Goal: Find specific page/section: Find specific page/section

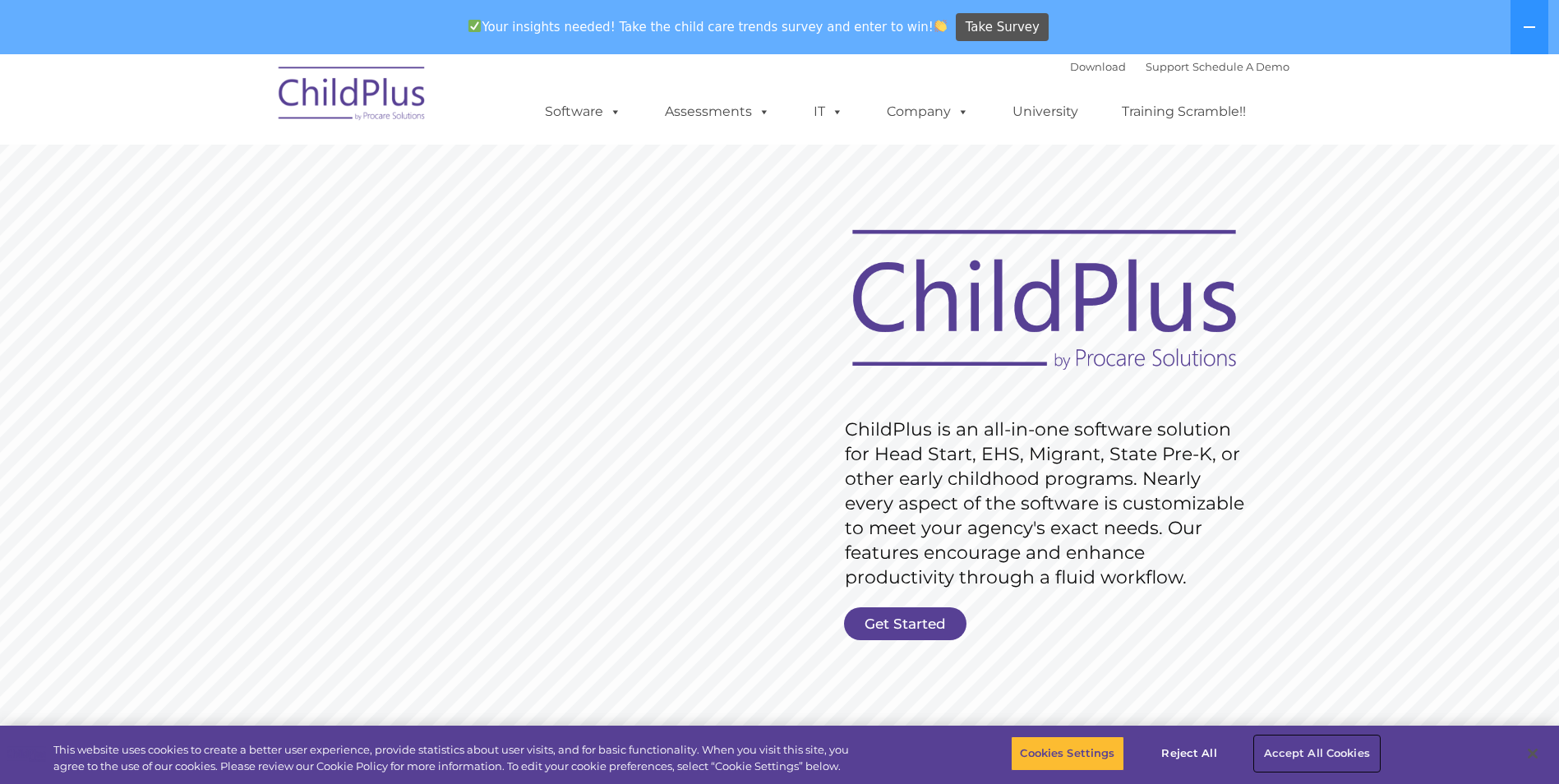
click at [1309, 750] on button "Accept All Cookies" at bounding box center [1317, 753] width 124 height 34
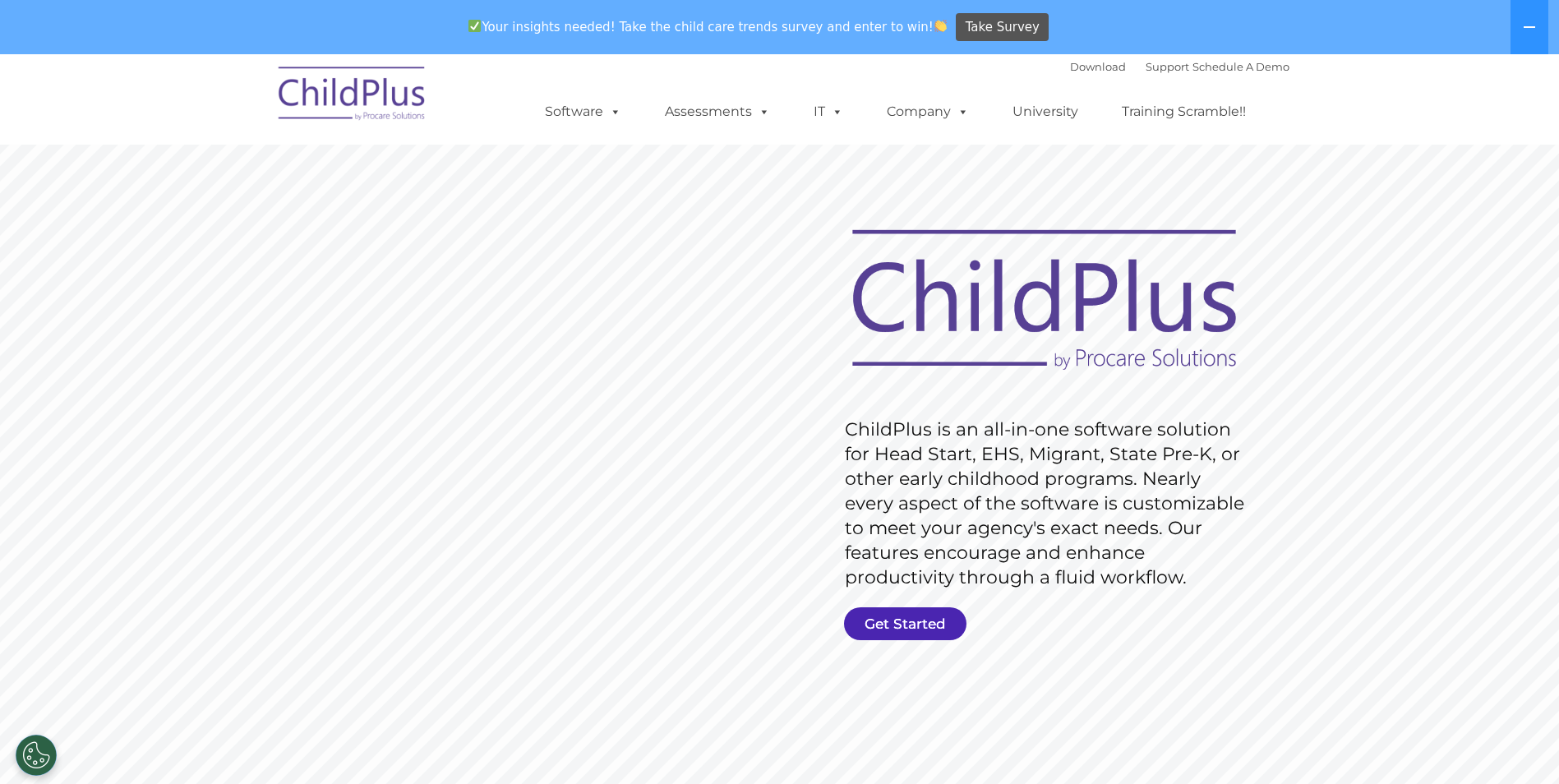
drag, startPoint x: 885, startPoint y: 623, endPoint x: 852, endPoint y: 608, distance: 36.2
click at [887, 623] on link "Get Started" at bounding box center [906, 624] width 123 height 33
click at [610, 116] on span at bounding box center [612, 111] width 18 height 15
click at [610, 117] on span at bounding box center [612, 111] width 18 height 15
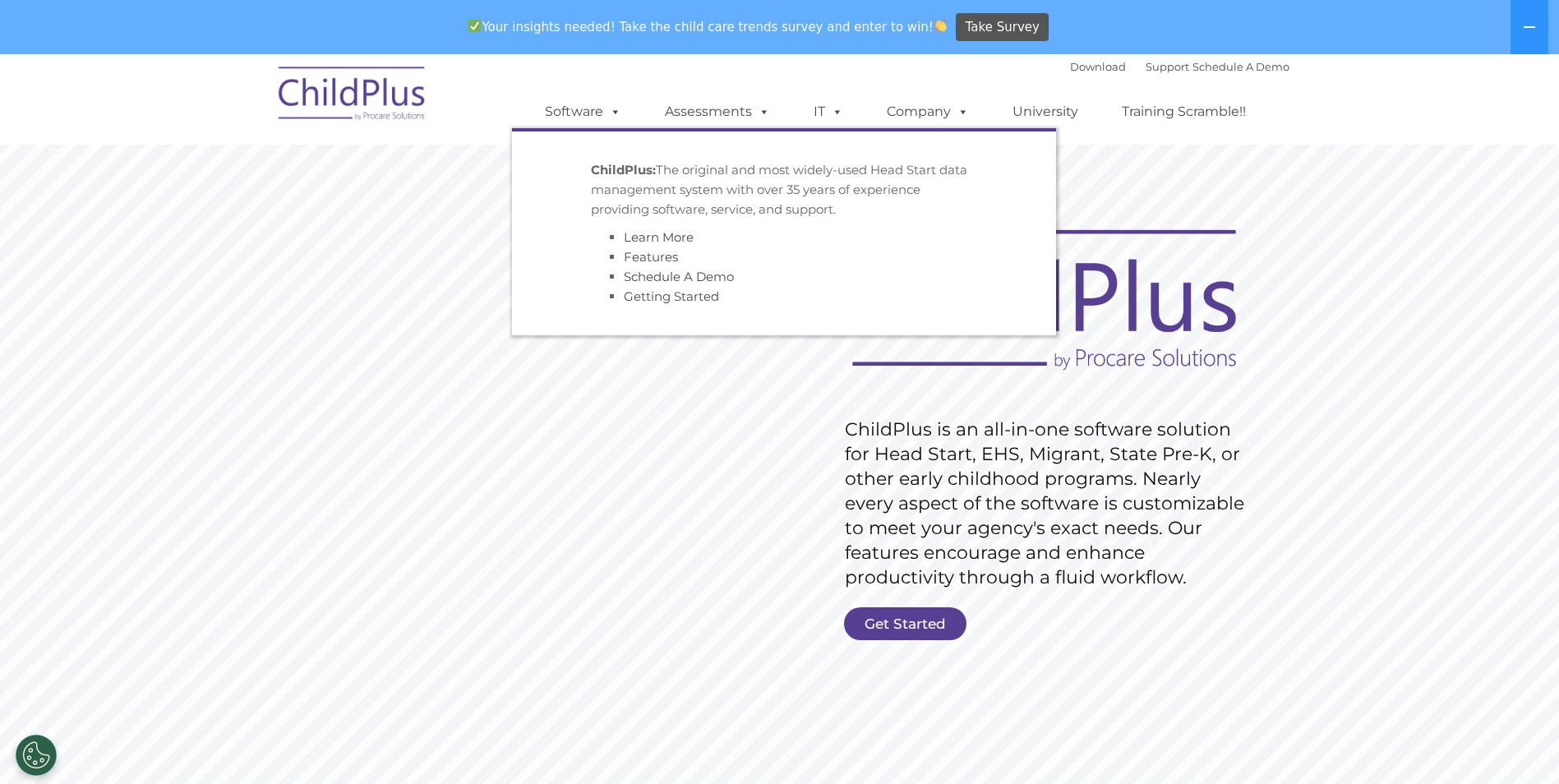
click at [621, 200] on p "ChildPlus: The original and most widely-used Head Start data management system …" at bounding box center [784, 190] width 387 height 60
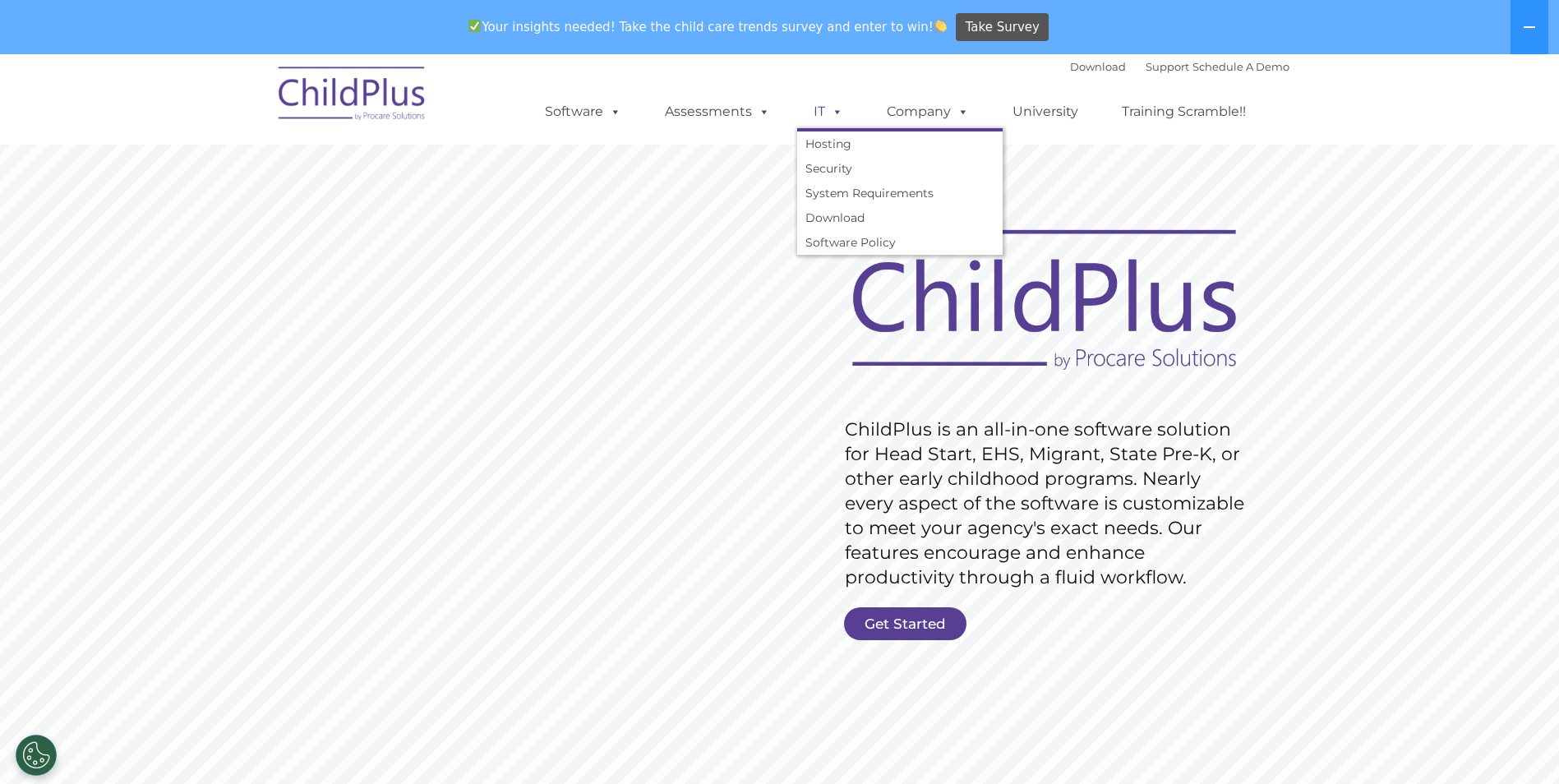
click at [841, 107] on span at bounding box center [835, 111] width 18 height 15
drag, startPoint x: 1484, startPoint y: 532, endPoint x: 1426, endPoint y: 509, distance: 62.4
click at [1489, 532] on rs-slide "Request Pricing ChildPlus is an all-in-one software solution for Head Start, EH…" at bounding box center [780, 481] width 1559 height 740
click at [1146, 68] on link "Support" at bounding box center [1168, 66] width 43 height 14
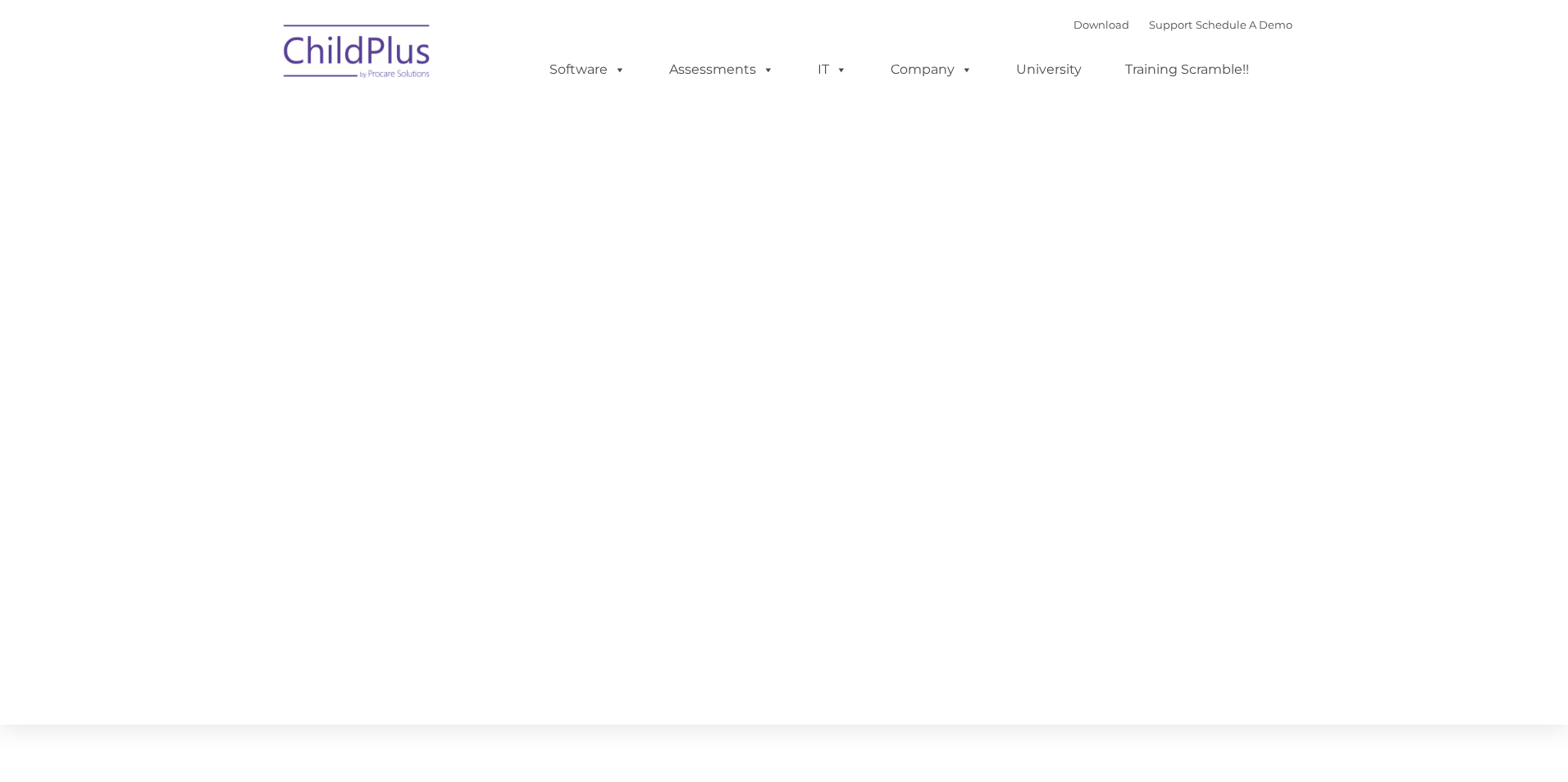
type input ""
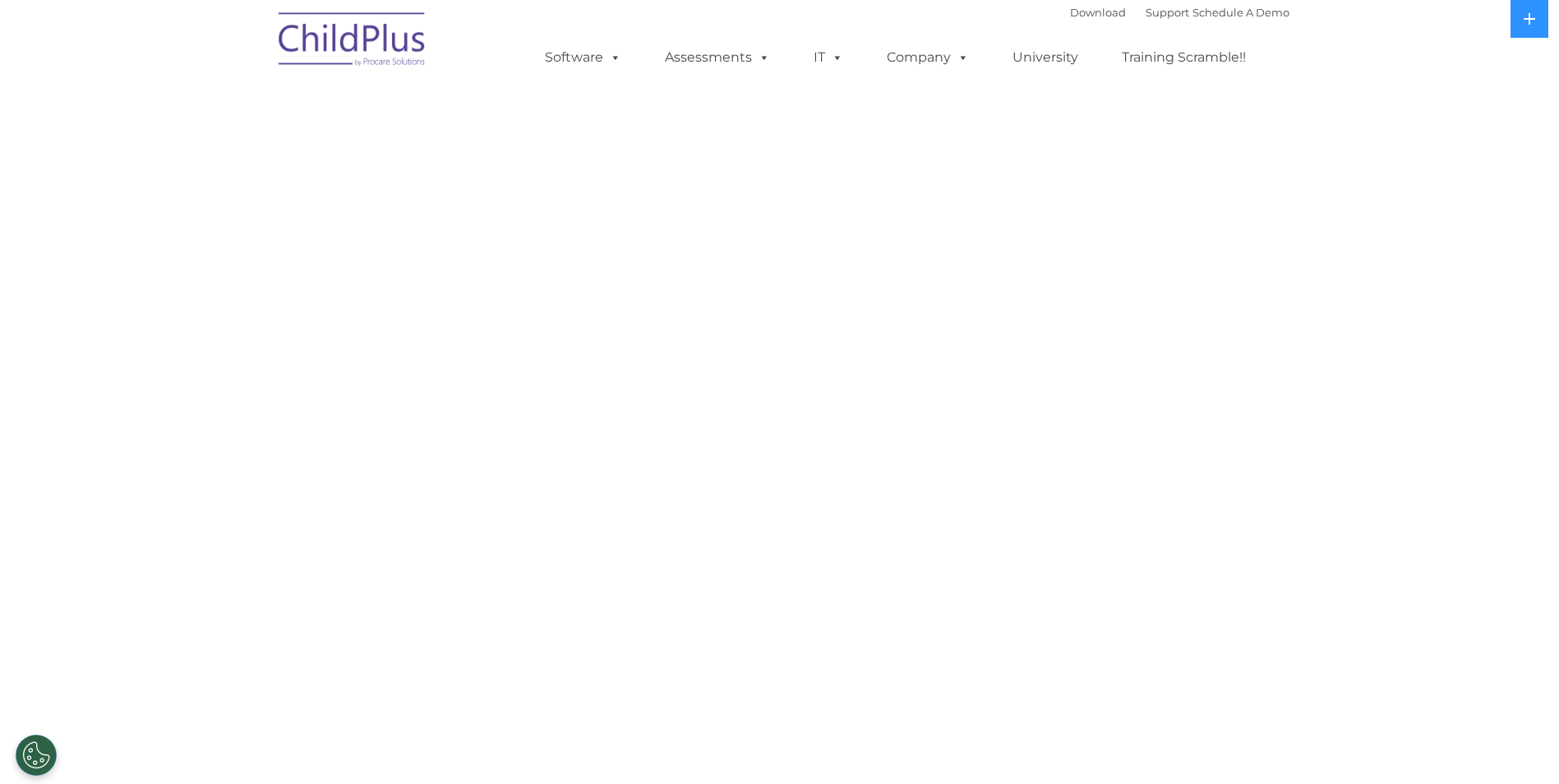
select select "MEDIUM"
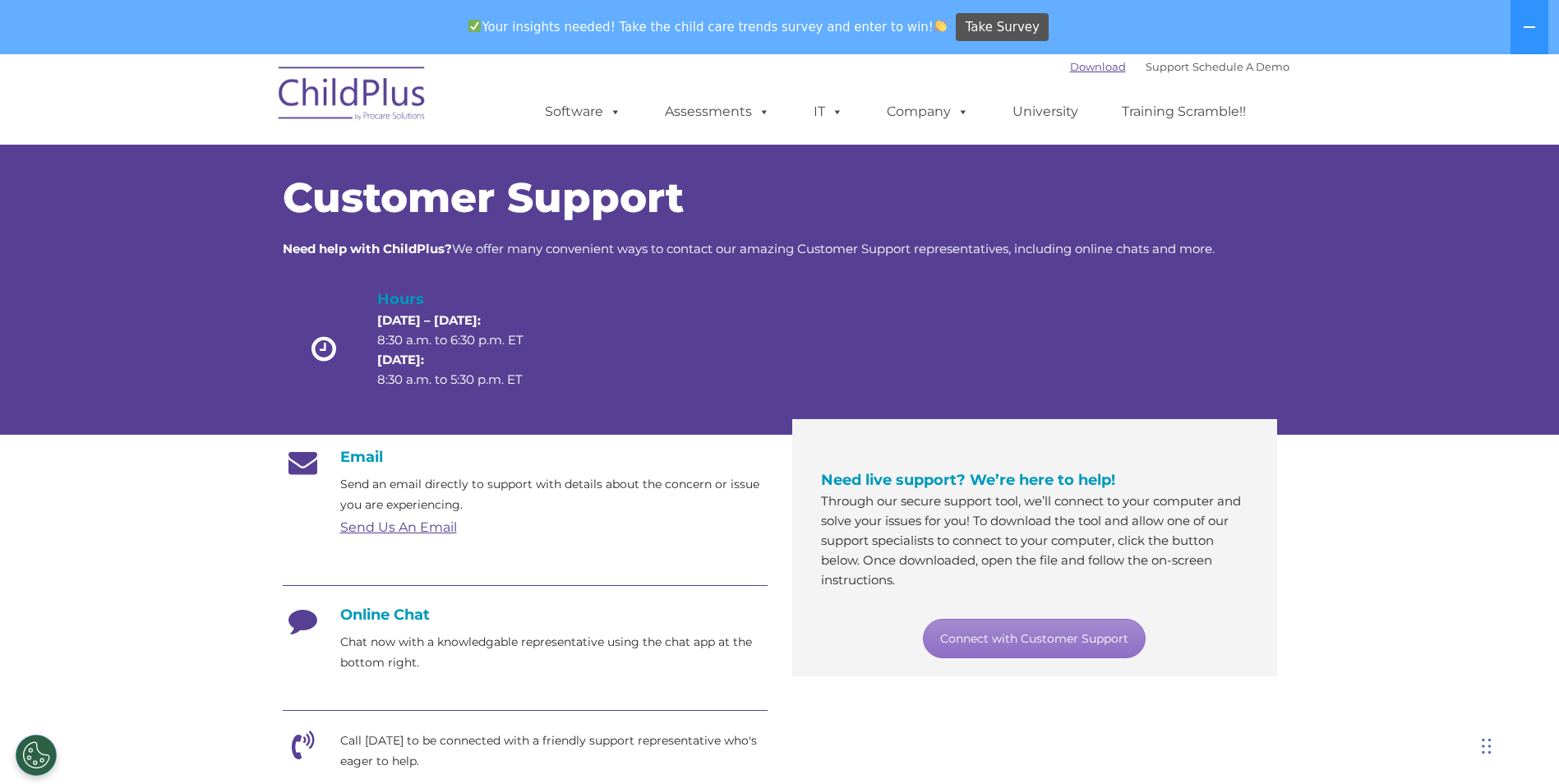
click at [1091, 64] on link "Download" at bounding box center [1098, 66] width 56 height 14
